Goal: Information Seeking & Learning: Learn about a topic

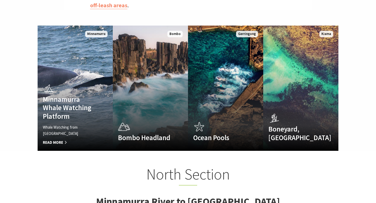
scroll to position [334, 0]
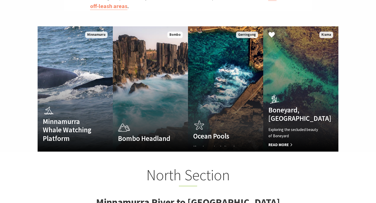
click at [285, 96] on div "Boneyard, Kiama Exploring the secluded beauty of Boneyard Read More" at bounding box center [295, 120] width 64 height 54
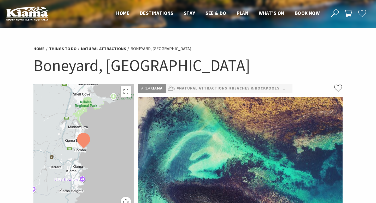
click at [81, 66] on h1 "Boneyard, [GEOGRAPHIC_DATA]" at bounding box center [187, 65] width 309 height 21
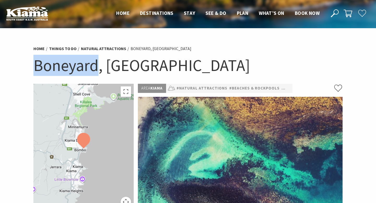
click at [81, 66] on h1 "Boneyard, [GEOGRAPHIC_DATA]" at bounding box center [187, 65] width 309 height 21
copy h1 "Boneyard"
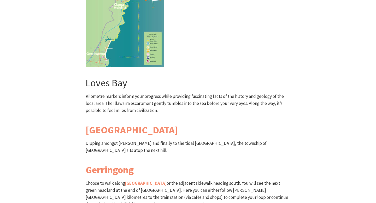
scroll to position [1461, 0]
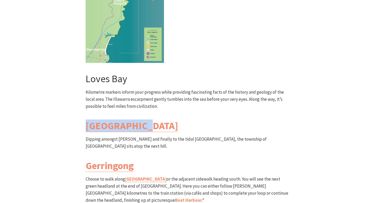
drag, startPoint x: 83, startPoint y: 75, endPoint x: 148, endPoint y: 76, distance: 65.0
click at [148, 76] on div "South Section Loves Bay to Gerringong Walk Grade: Medium/Hard Distance: 6km Tim…" at bounding box center [188, 76] width 209 height 376
copy link "[GEOGRAPHIC_DATA]"
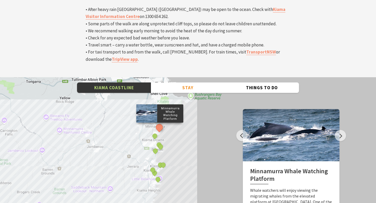
scroll to position [1762, 0]
